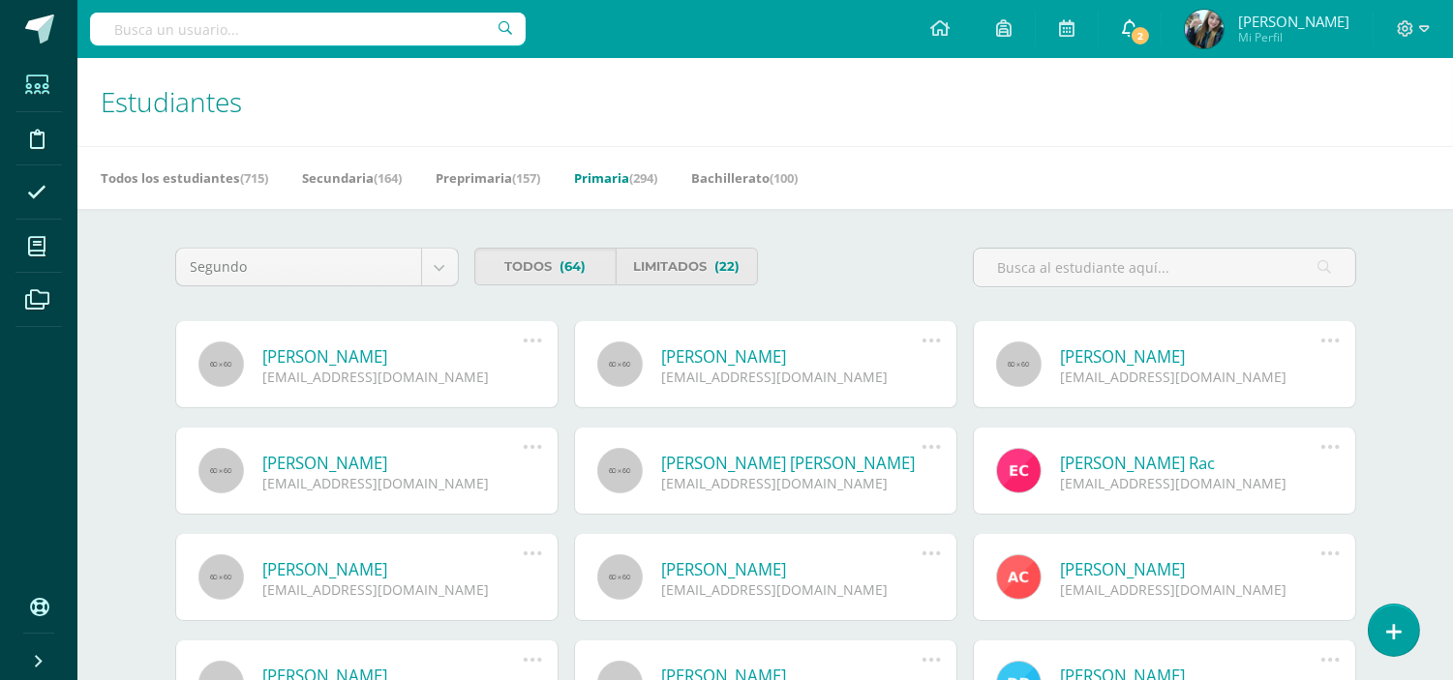
click at [1137, 27] on icon at bounding box center [1129, 27] width 15 height 17
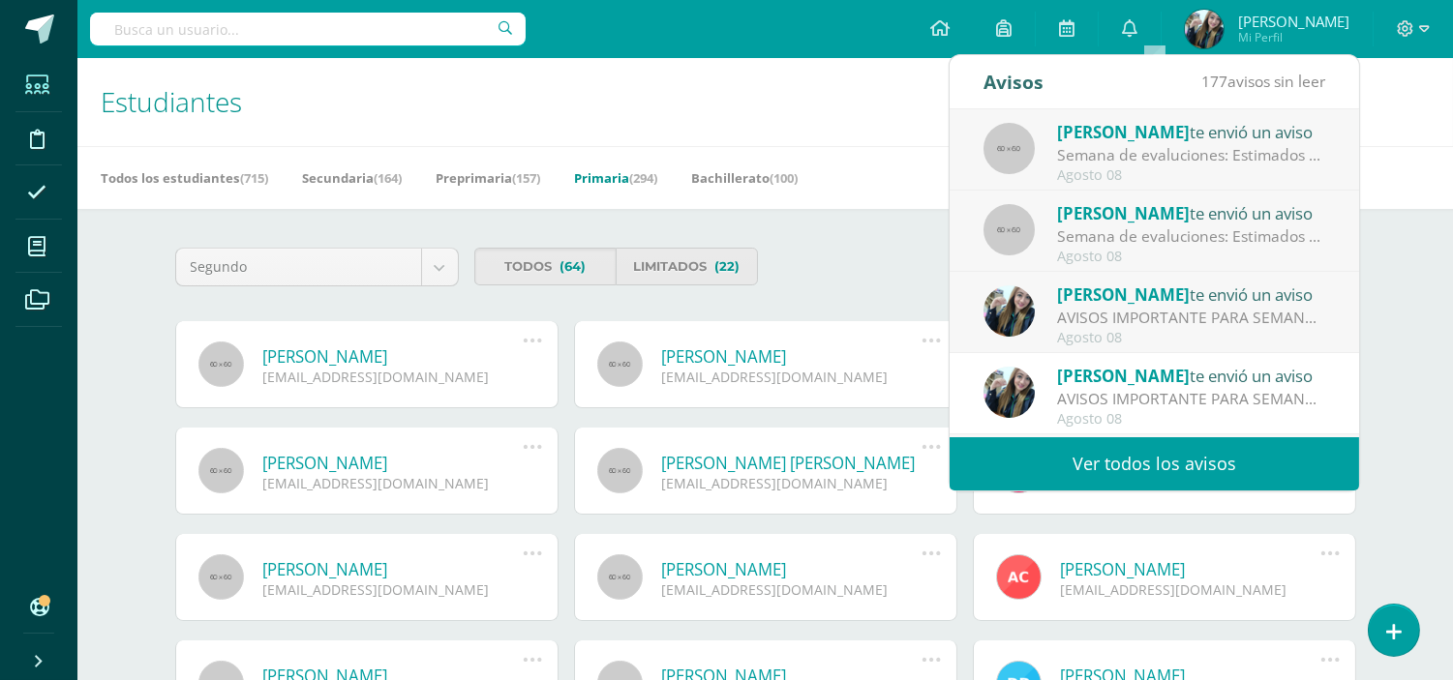
click at [1127, 313] on div "AVISOS IMPORTANTE PARA SEMANA DE EXÁMENES [DATE] AL [DATE] : Hola buenas tardes…" at bounding box center [1191, 318] width 269 height 22
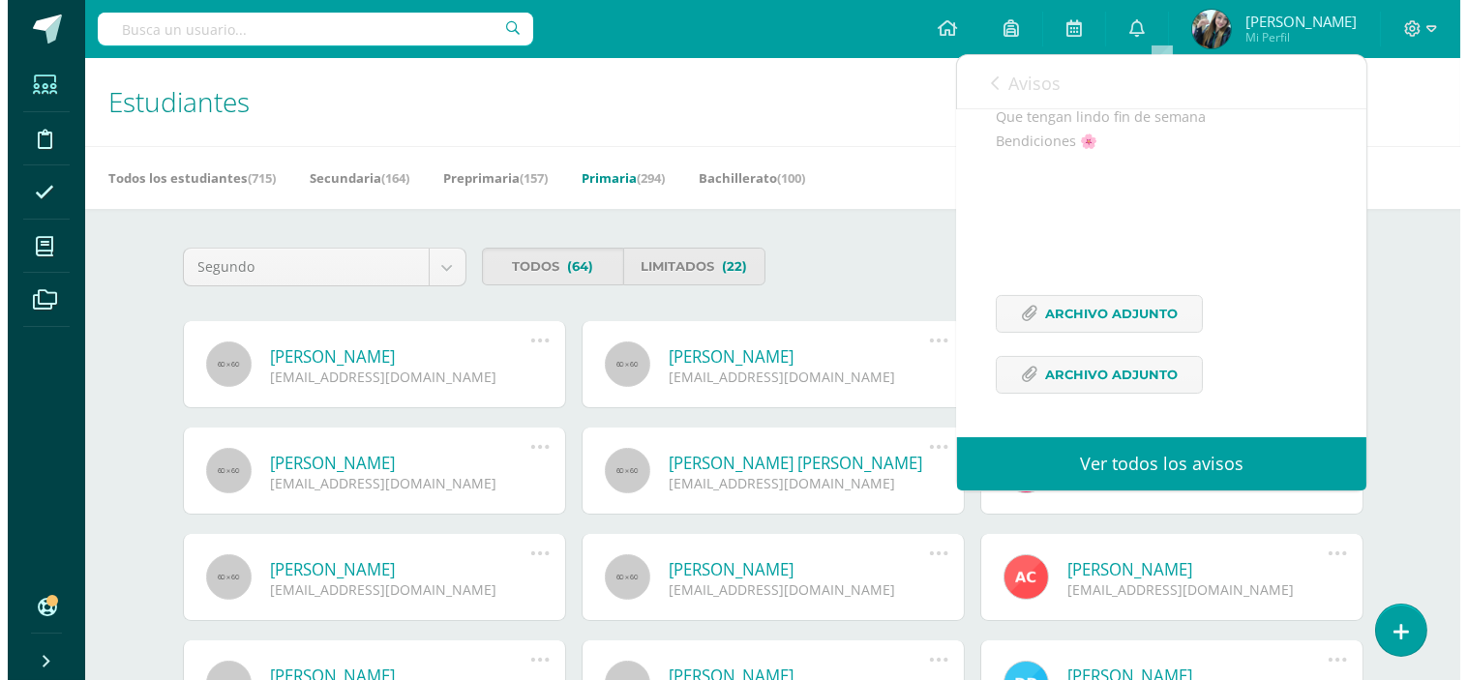
scroll to position [581, 0]
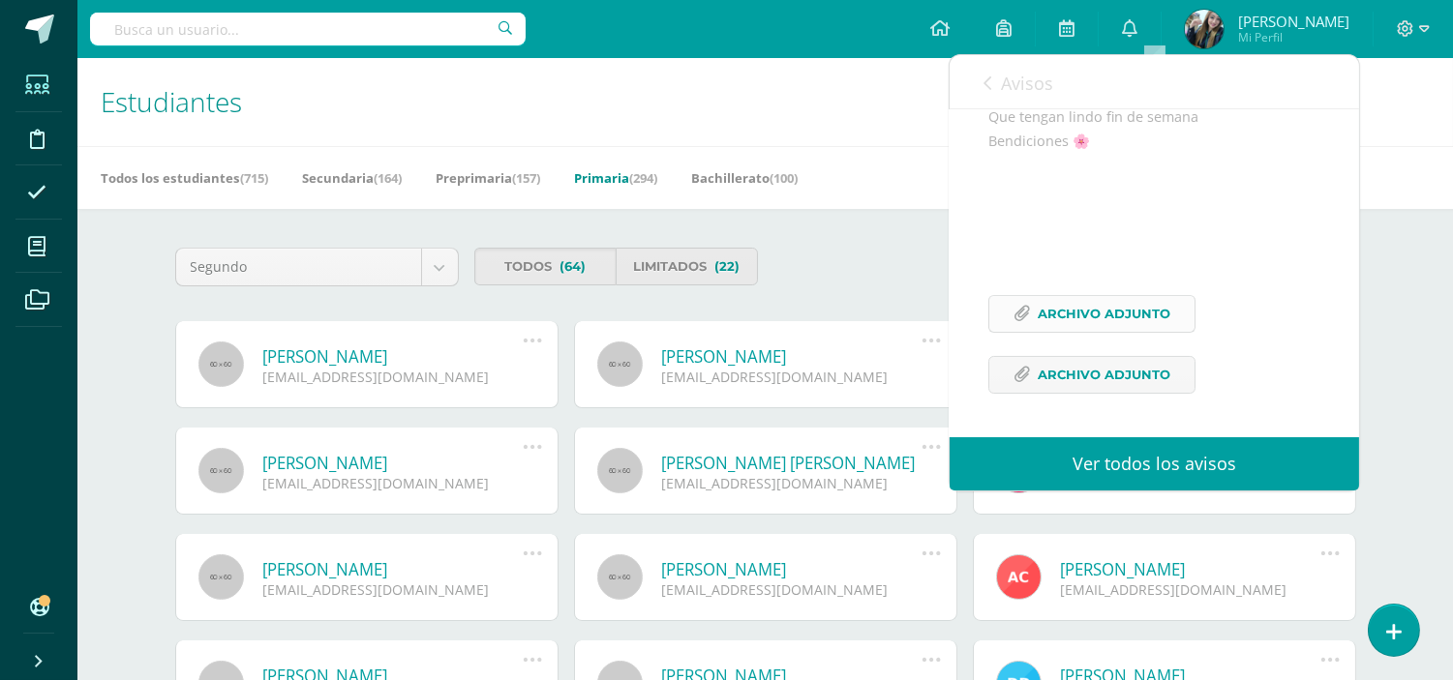
click at [1104, 304] on span "Archivo Adjunto" at bounding box center [1104, 314] width 133 height 36
click at [1127, 378] on span "Archivo Adjunto" at bounding box center [1104, 375] width 133 height 36
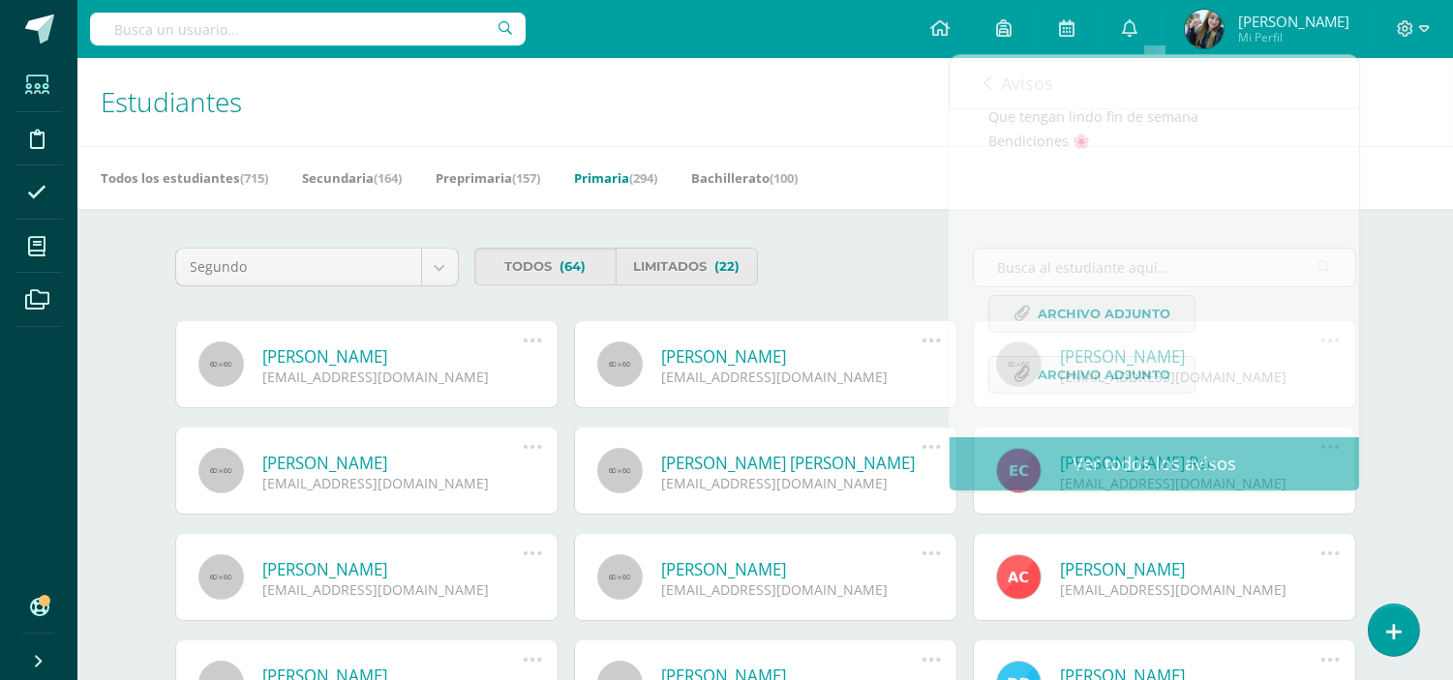
click at [1424, 178] on div "Todos los estudiantes (715) Secundaria (164) Preprimaria (157) Primaria (294) B…" at bounding box center [788, 177] width 1422 height 63
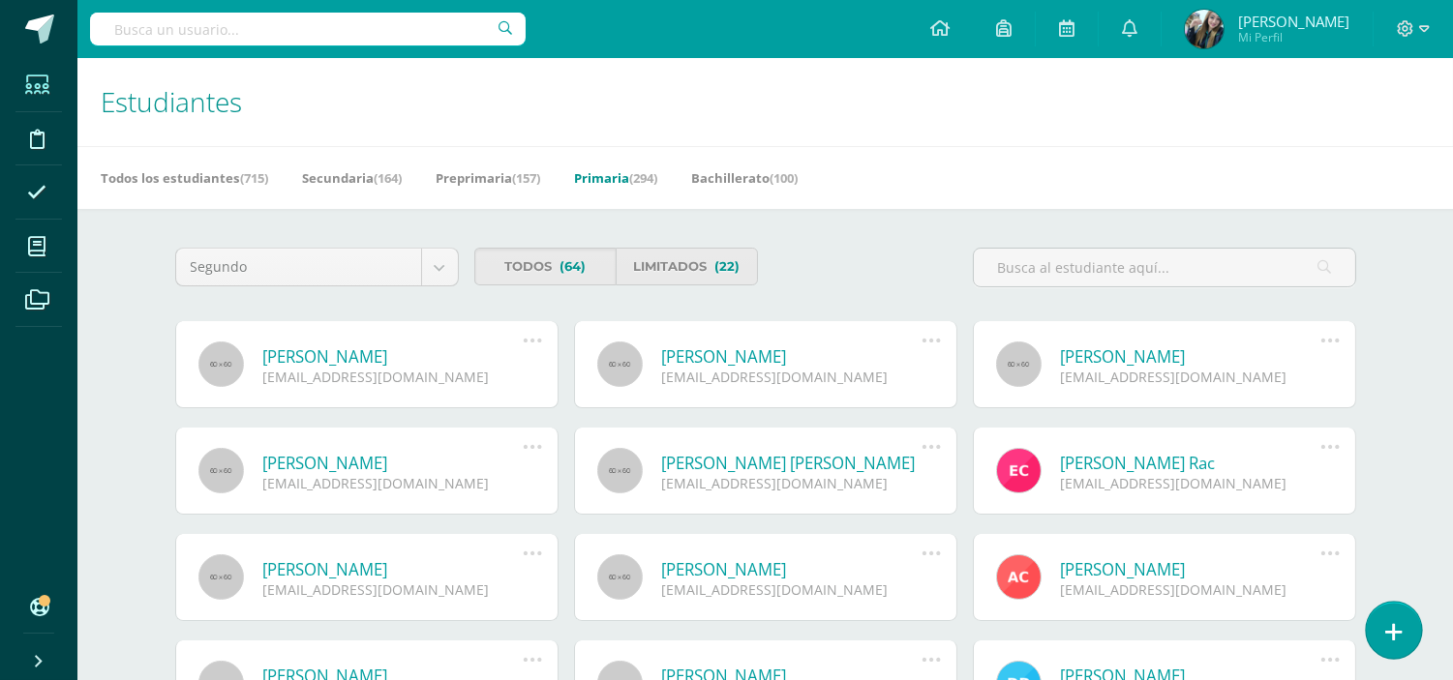
click at [1392, 621] on icon at bounding box center [1393, 632] width 17 height 22
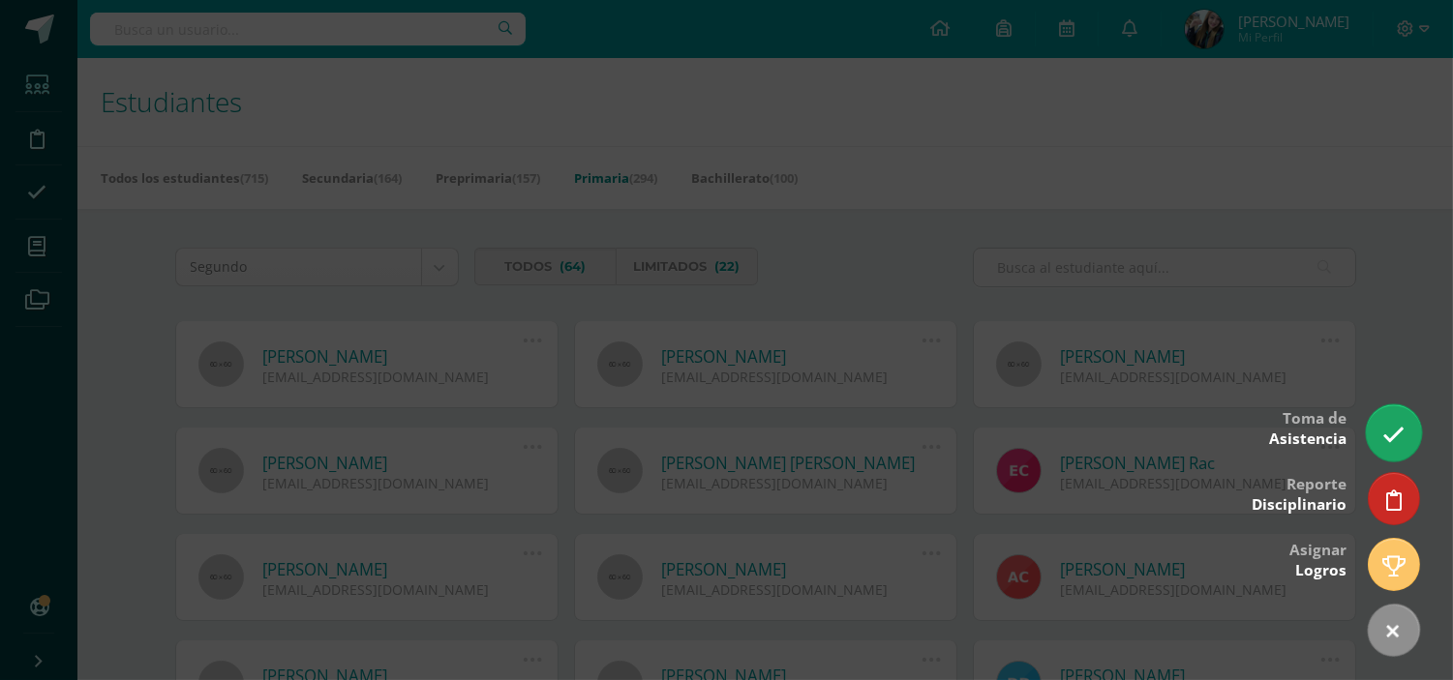
click at [1389, 437] on icon at bounding box center [1393, 435] width 22 height 22
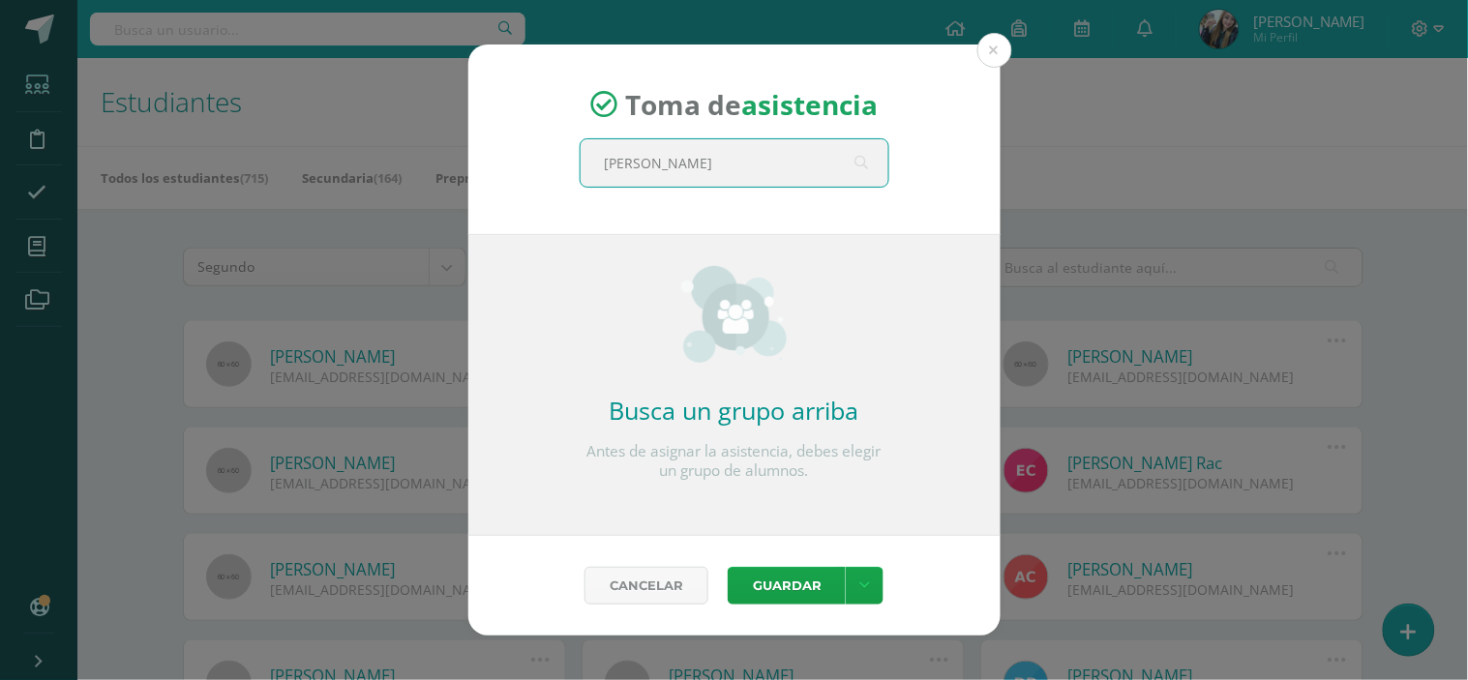
type input "Quinto B"
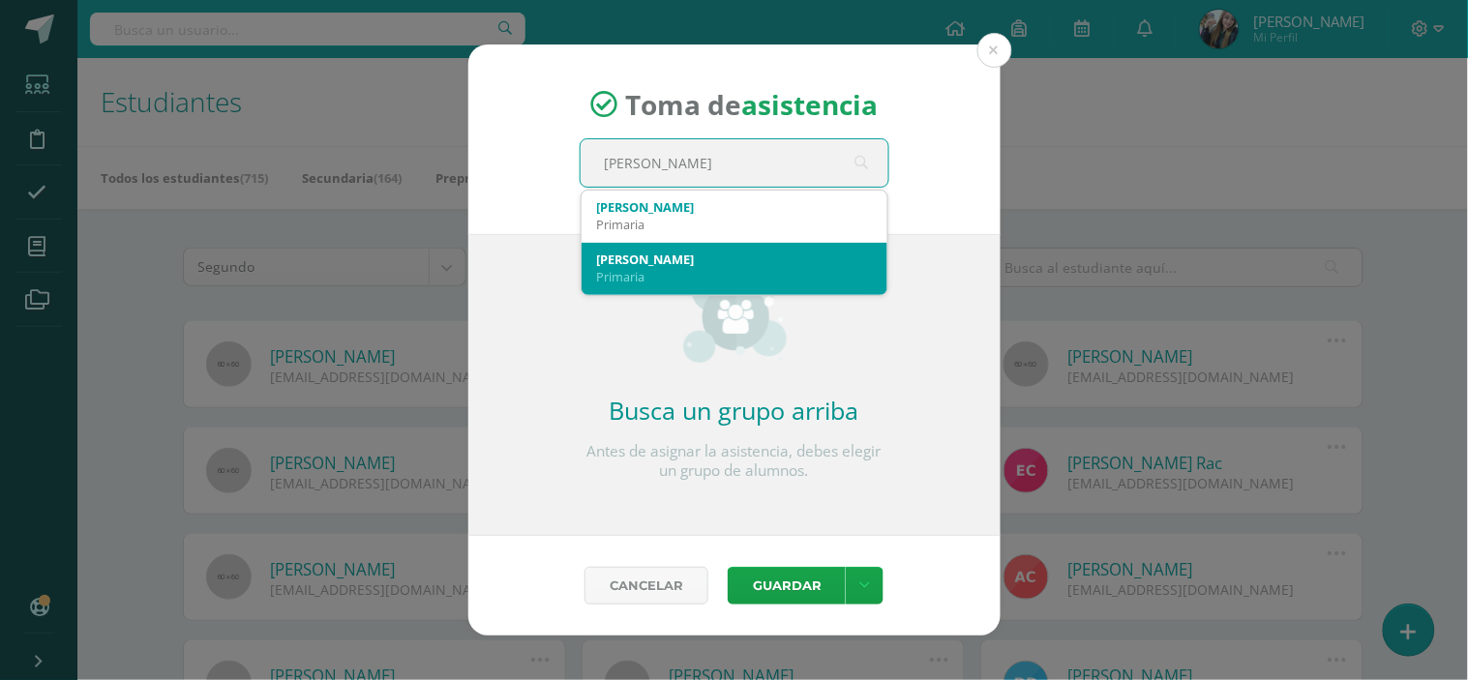
click at [741, 256] on div "Quinto B" at bounding box center [734, 259] width 275 height 17
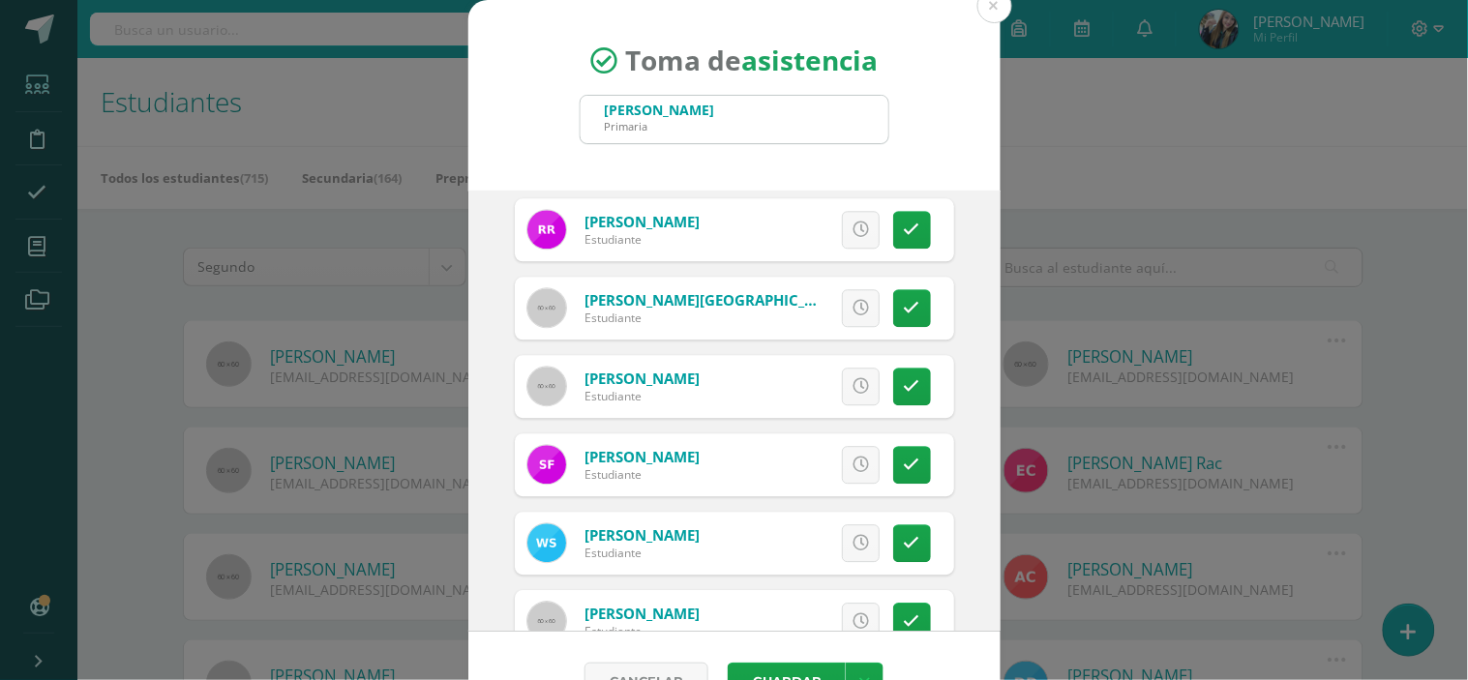
scroll to position [1543, 0]
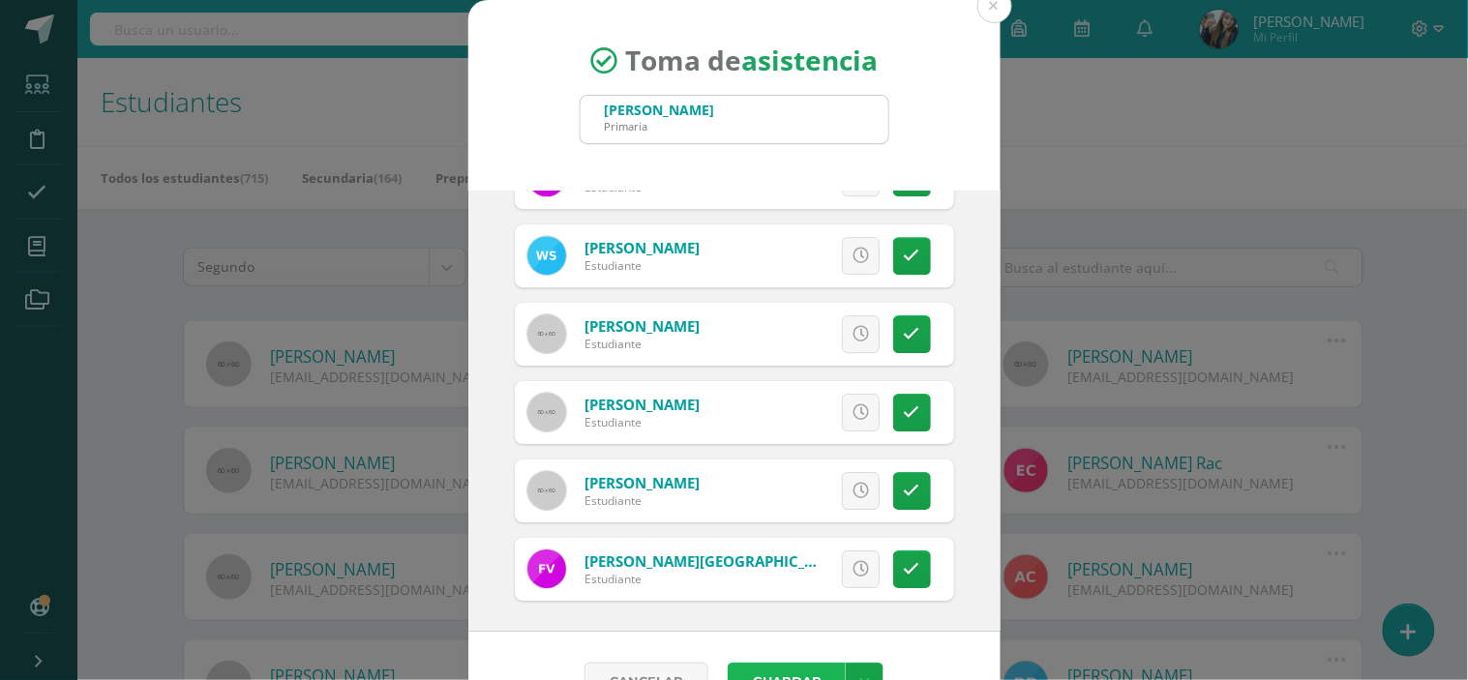
click at [798, 673] on button "Guardar" at bounding box center [787, 682] width 118 height 38
